Goal: Task Accomplishment & Management: Complete application form

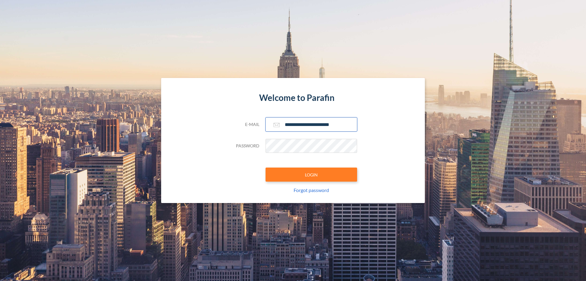
type input "**********"
click at [312, 174] on button "LOGIN" at bounding box center [312, 174] width 92 height 14
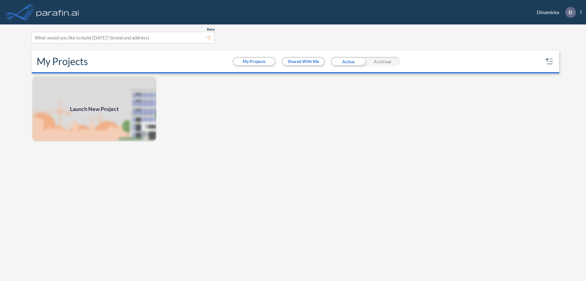
scroll to position [2, 0]
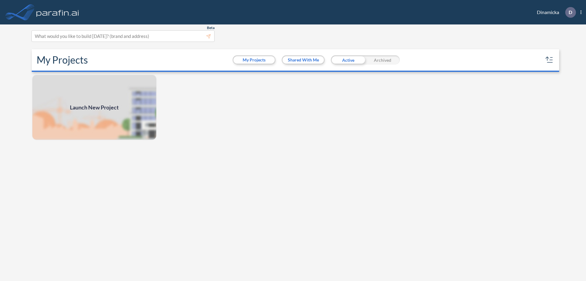
click at [94, 107] on span "Launch New Project" at bounding box center [94, 107] width 49 height 8
